Goal: Navigation & Orientation: Find specific page/section

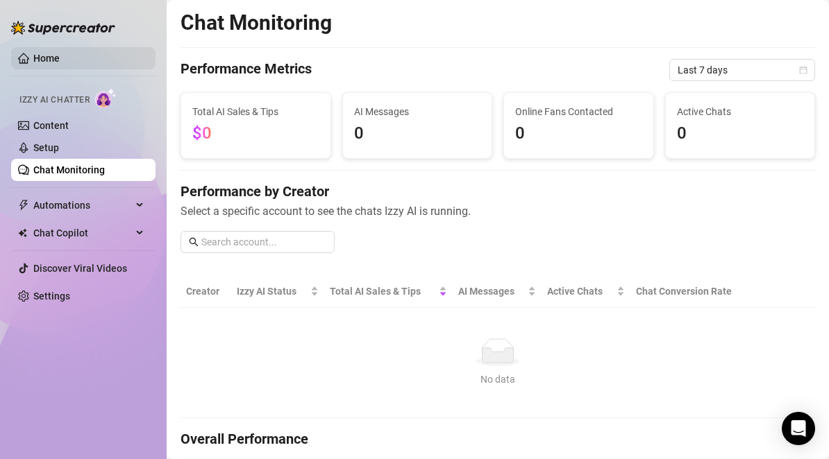
click at [37, 62] on link "Home" at bounding box center [46, 58] width 26 height 11
